Goal: Information Seeking & Learning: Learn about a topic

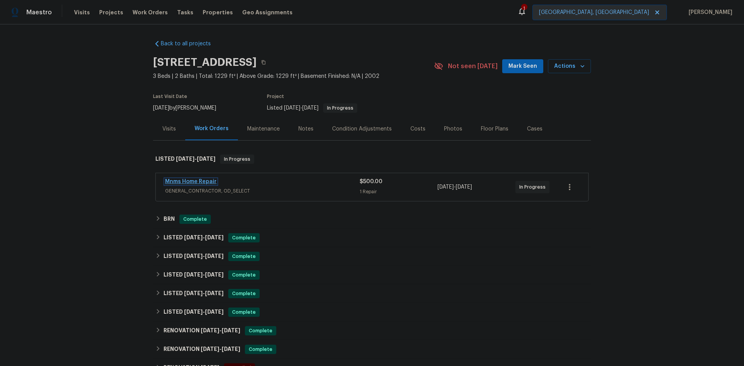
click at [190, 179] on link "Mnms Home Repair" at bounding box center [191, 181] width 52 height 5
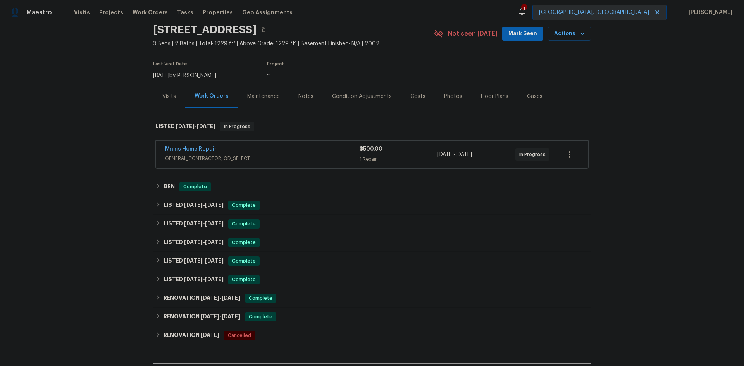
scroll to position [78, 0]
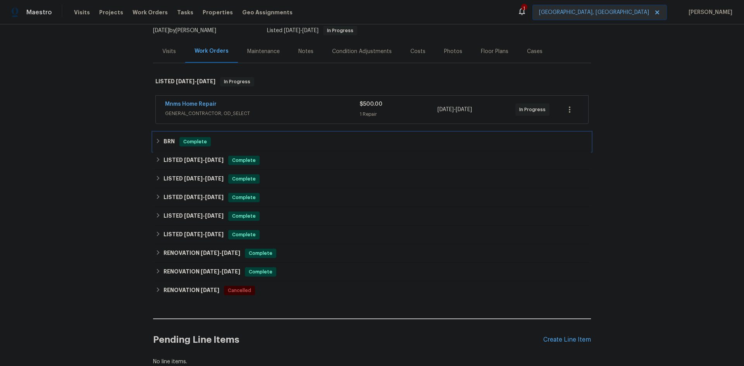
click at [166, 143] on h6 "BRN" at bounding box center [169, 141] width 11 height 9
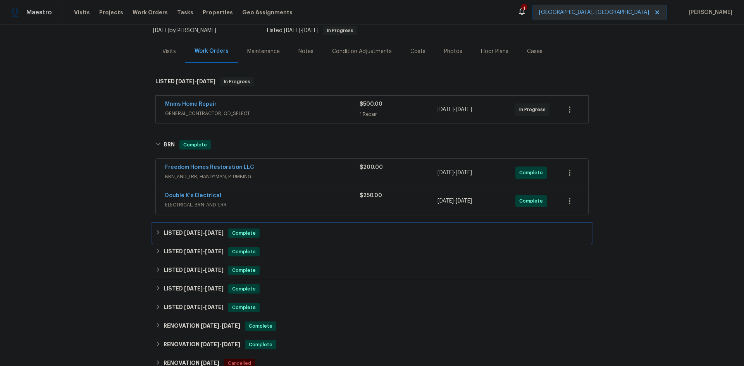
click at [172, 235] on h6 "LISTED [DATE] - [DATE]" at bounding box center [194, 233] width 60 height 9
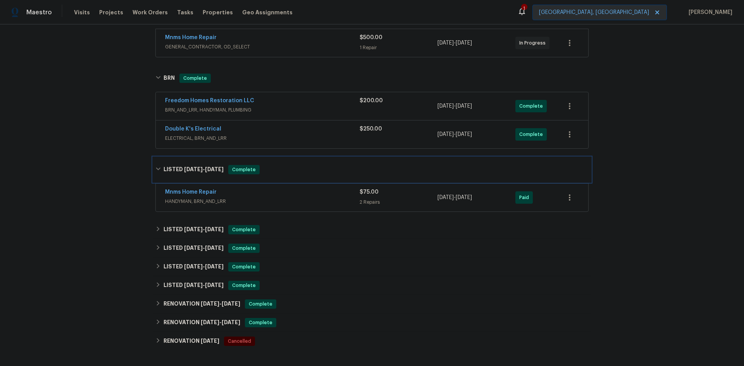
scroll to position [155, 0]
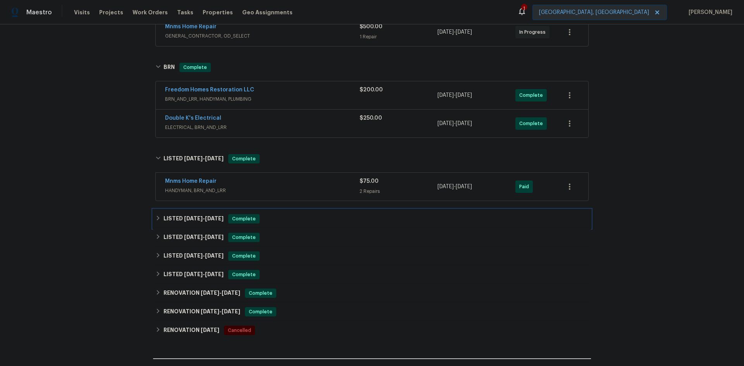
click at [172, 222] on h6 "LISTED [DATE] - [DATE]" at bounding box center [194, 218] width 60 height 9
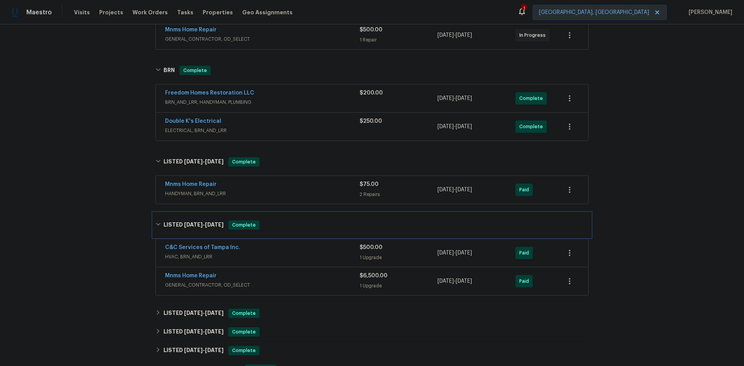
scroll to position [78, 0]
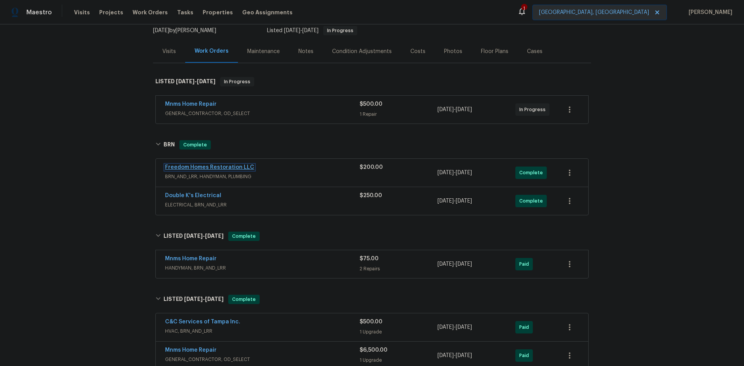
click at [184, 165] on link "Freedom Homes Restoration LLC" at bounding box center [209, 167] width 89 height 5
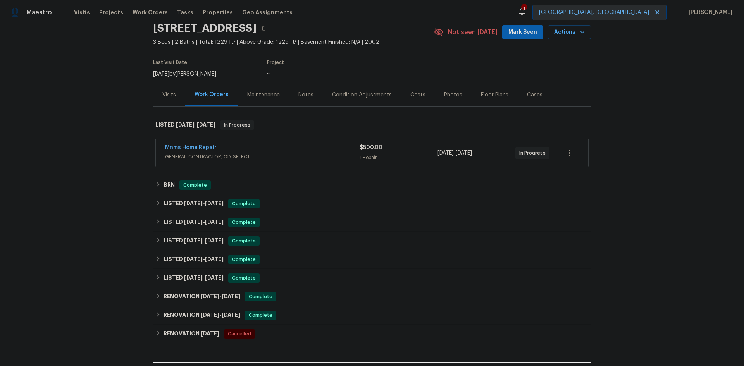
scroll to position [78, 0]
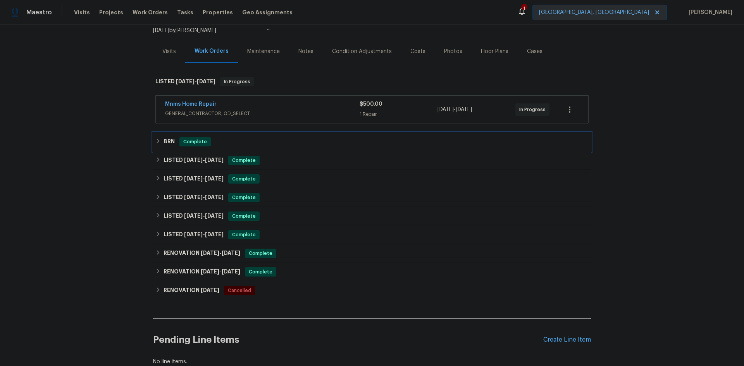
click at [164, 143] on h6 "BRN" at bounding box center [169, 141] width 11 height 9
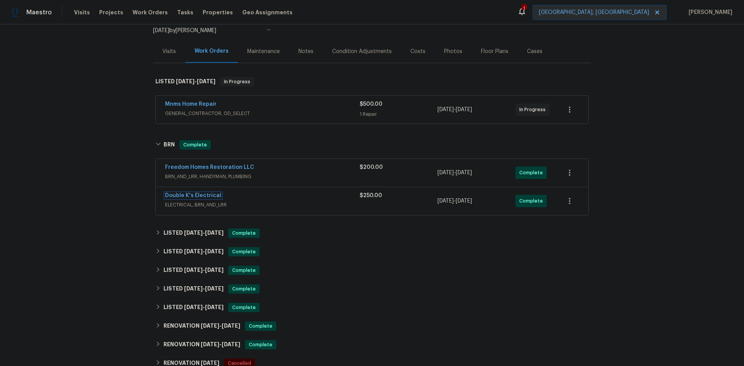
click at [183, 194] on link "Double K's Electrical" at bounding box center [193, 195] width 56 height 5
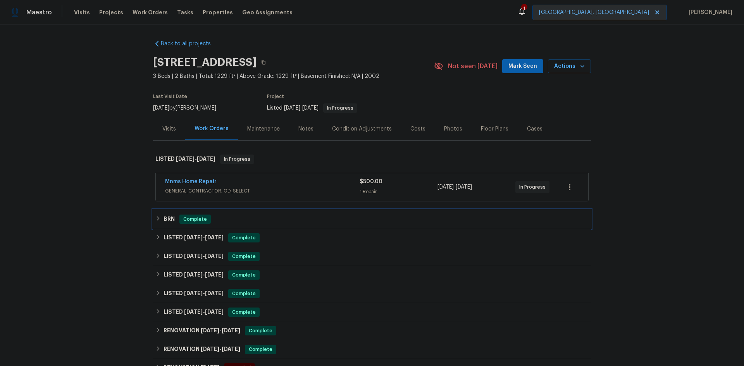
click at [167, 219] on h6 "BRN" at bounding box center [169, 219] width 11 height 9
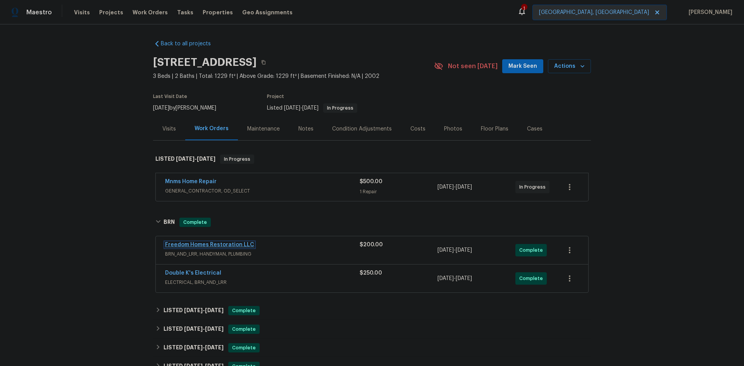
click at [201, 244] on link "Freedom Homes Restoration LLC" at bounding box center [209, 244] width 89 height 5
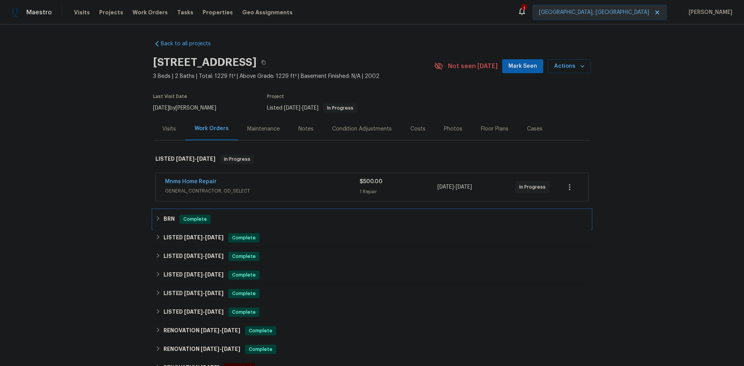
click at [167, 217] on h6 "BRN" at bounding box center [169, 219] width 11 height 9
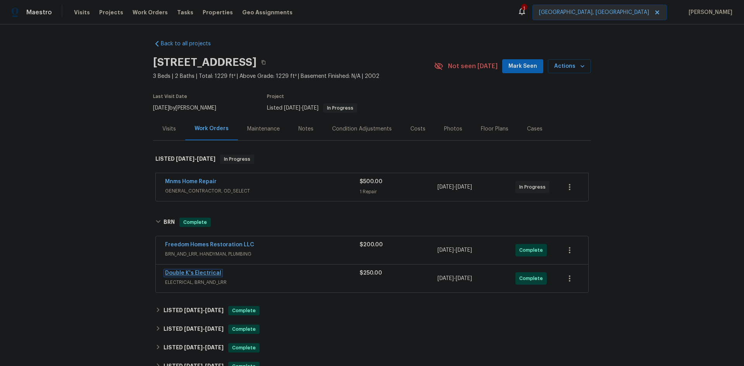
click at [194, 273] on link "Double K's Electrical" at bounding box center [193, 273] width 56 height 5
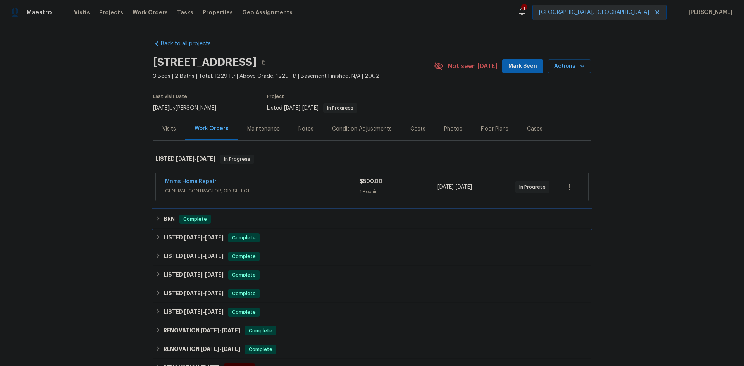
click at [164, 219] on h6 "BRN" at bounding box center [169, 219] width 11 height 9
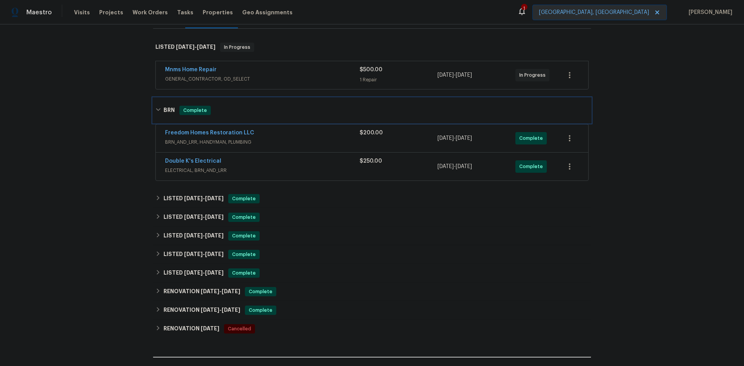
scroll to position [116, 0]
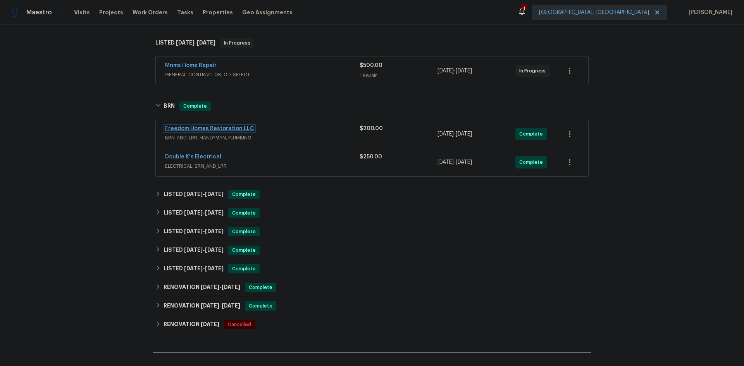
click at [190, 127] on link "Freedom Homes Restoration LLC" at bounding box center [209, 128] width 89 height 5
